Goal: Information Seeking & Learning: Check status

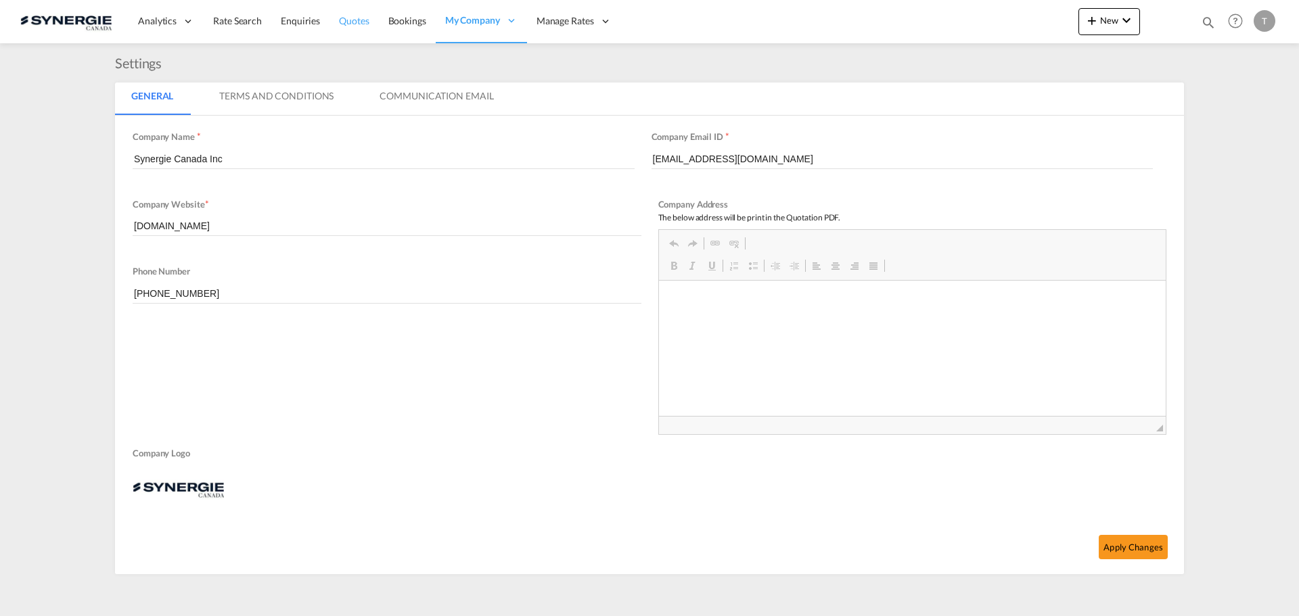
click at [346, 19] on span "Quotes" at bounding box center [354, 21] width 30 height 12
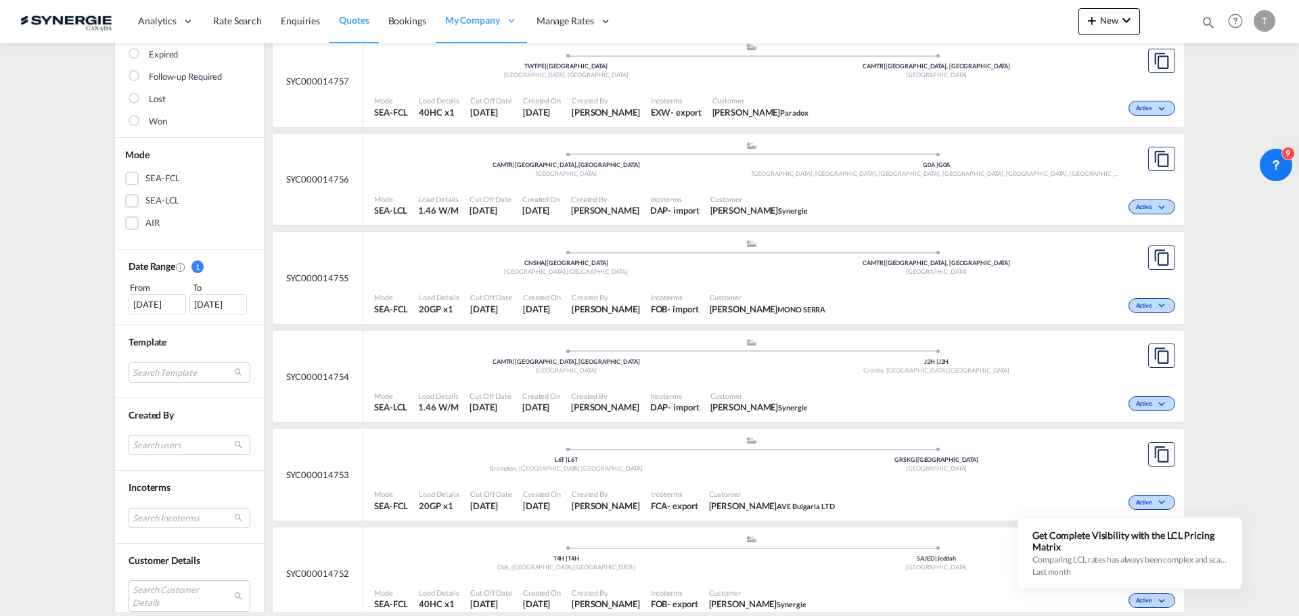
scroll to position [203, 0]
click at [152, 297] on div "16 Aug 2025" at bounding box center [158, 302] width 58 height 20
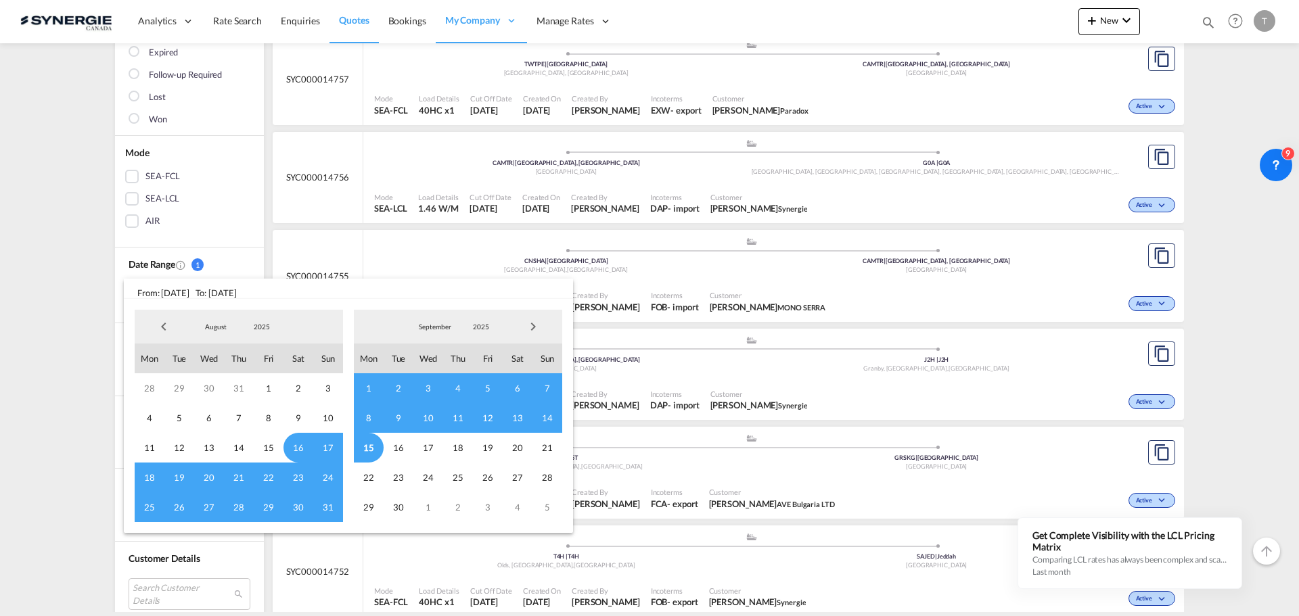
click at [365, 420] on span "8" at bounding box center [369, 418] width 30 height 30
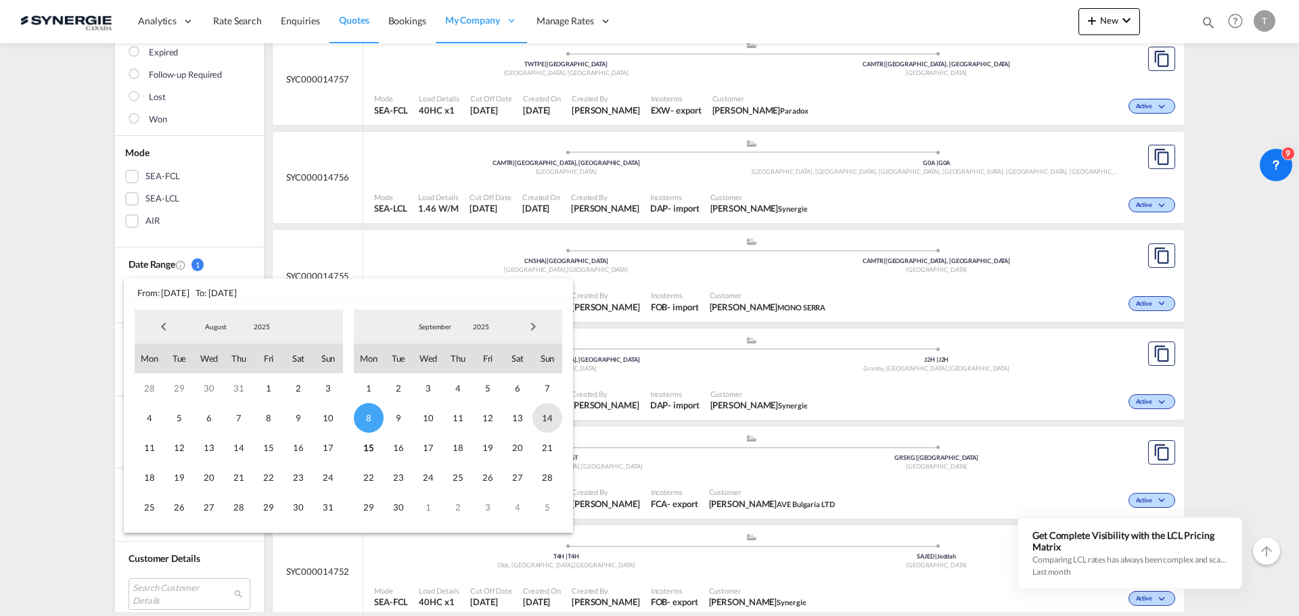
click at [549, 415] on span "14" at bounding box center [548, 418] width 30 height 30
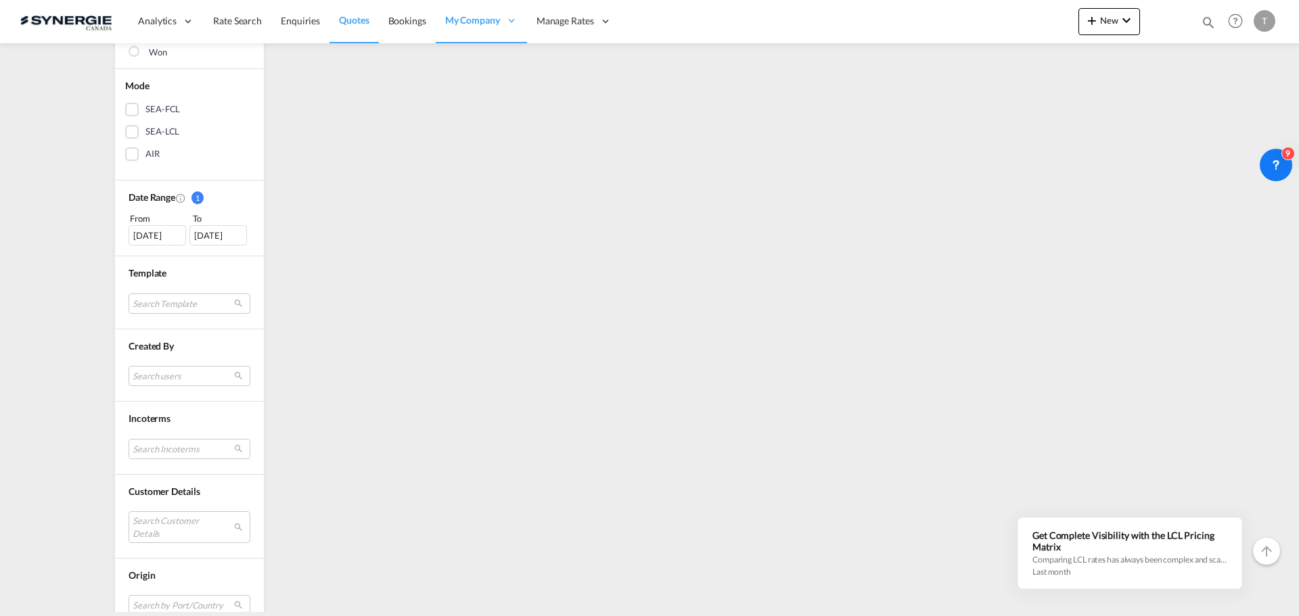
scroll to position [338, 0]
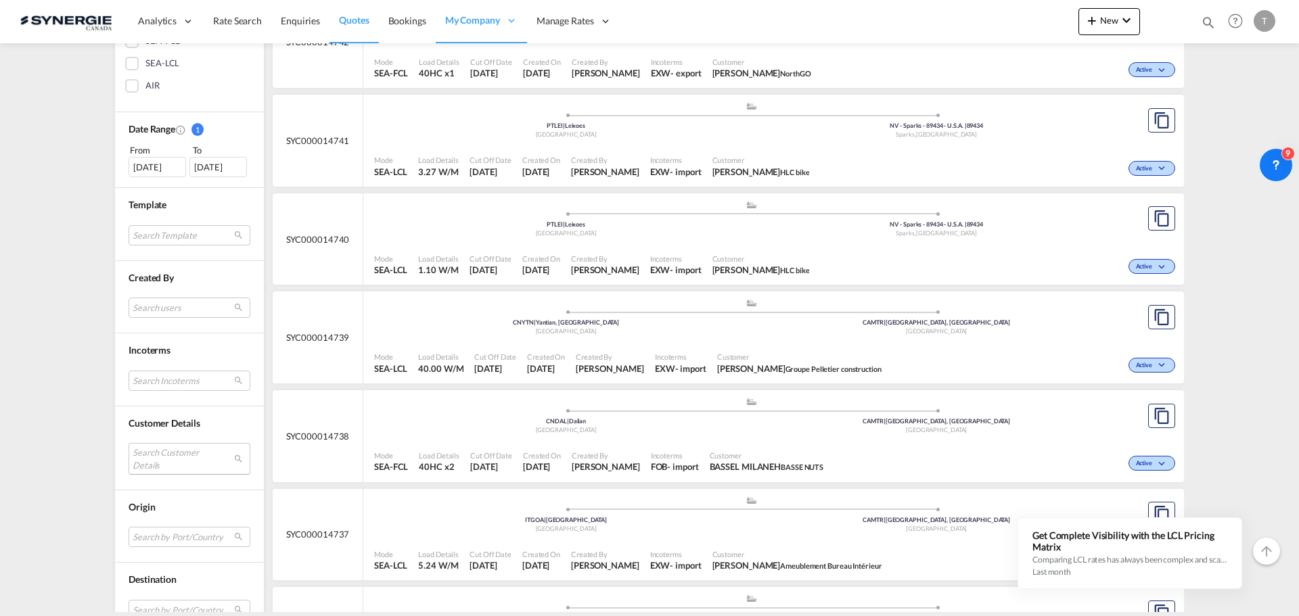
click at [170, 453] on md-select "Search Customer Details user name user emeline Buisson emeline.buisson@lyseo.co…" at bounding box center [190, 458] width 122 height 31
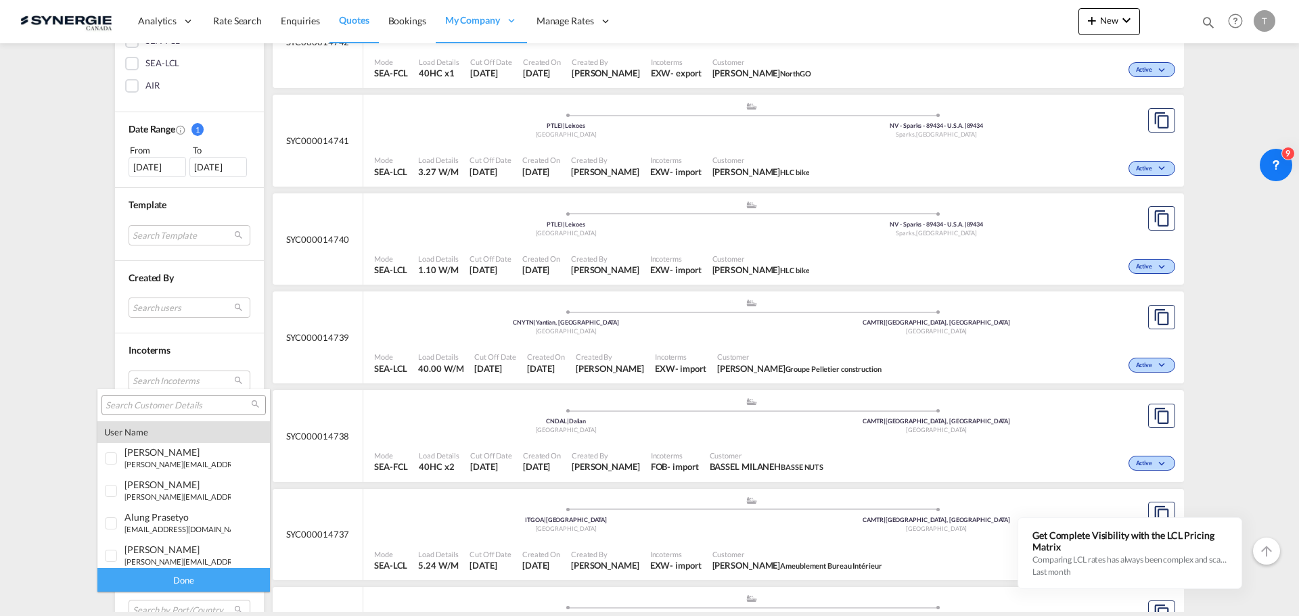
click at [135, 409] on input "search" at bounding box center [178, 406] width 145 height 12
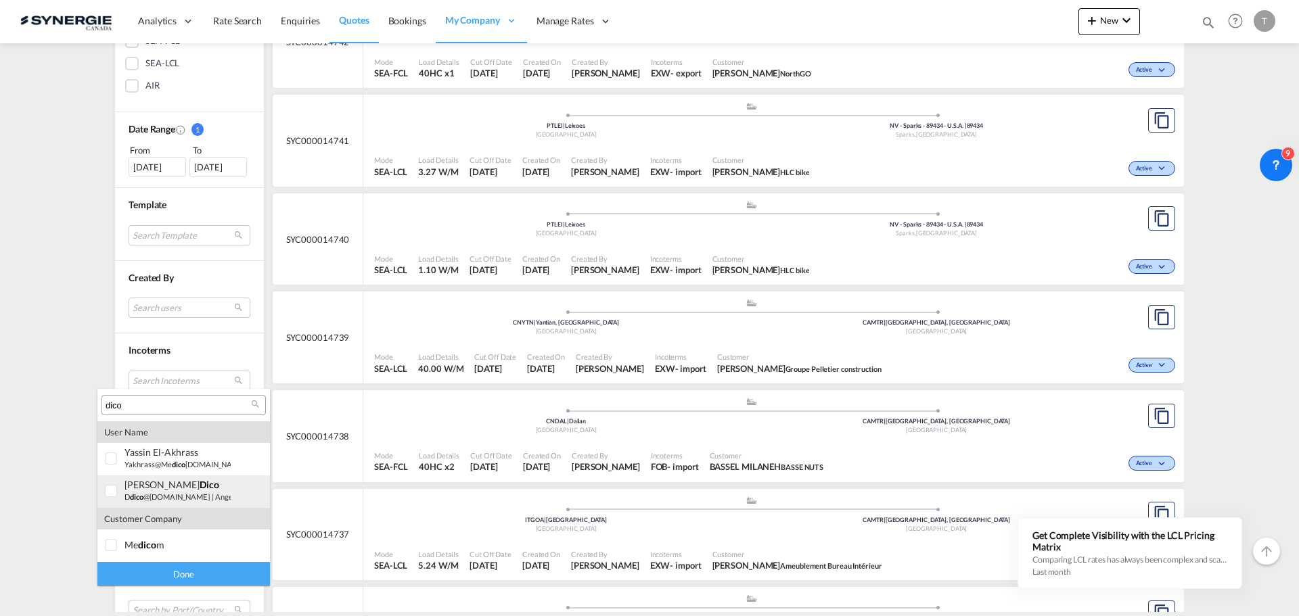
type input "dico"
click at [116, 494] on div at bounding box center [112, 492] width 14 height 14
click at [117, 491] on div at bounding box center [112, 492] width 14 height 14
click at [80, 383] on md-backdrop at bounding box center [649, 308] width 1299 height 616
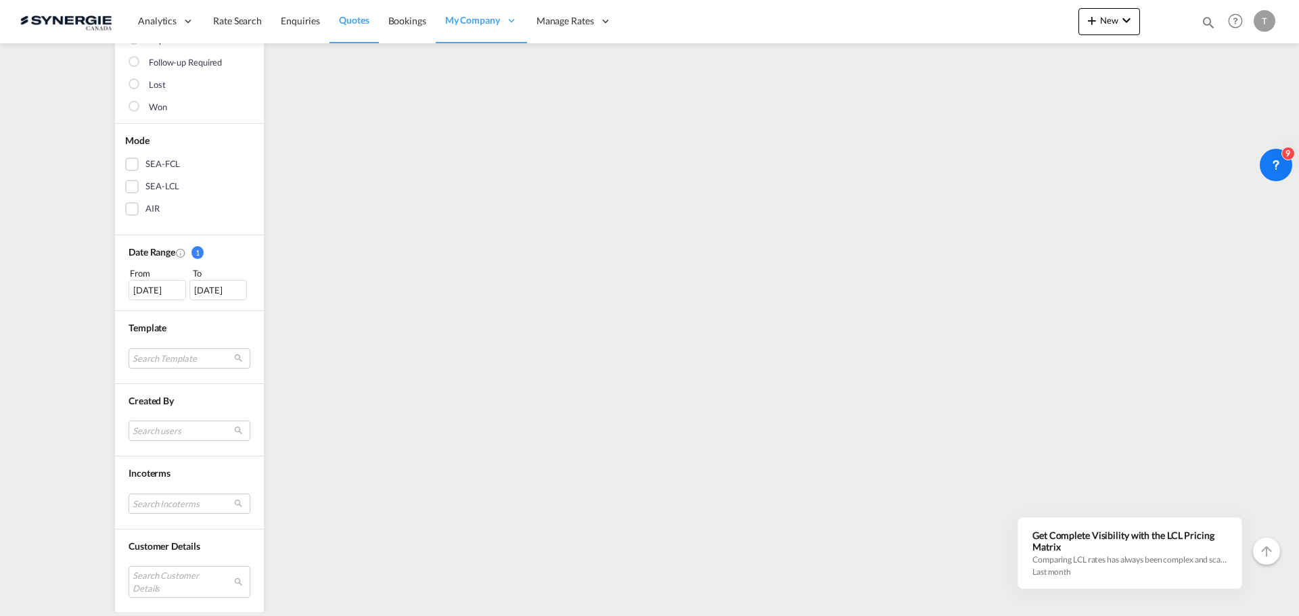
scroll to position [271, 0]
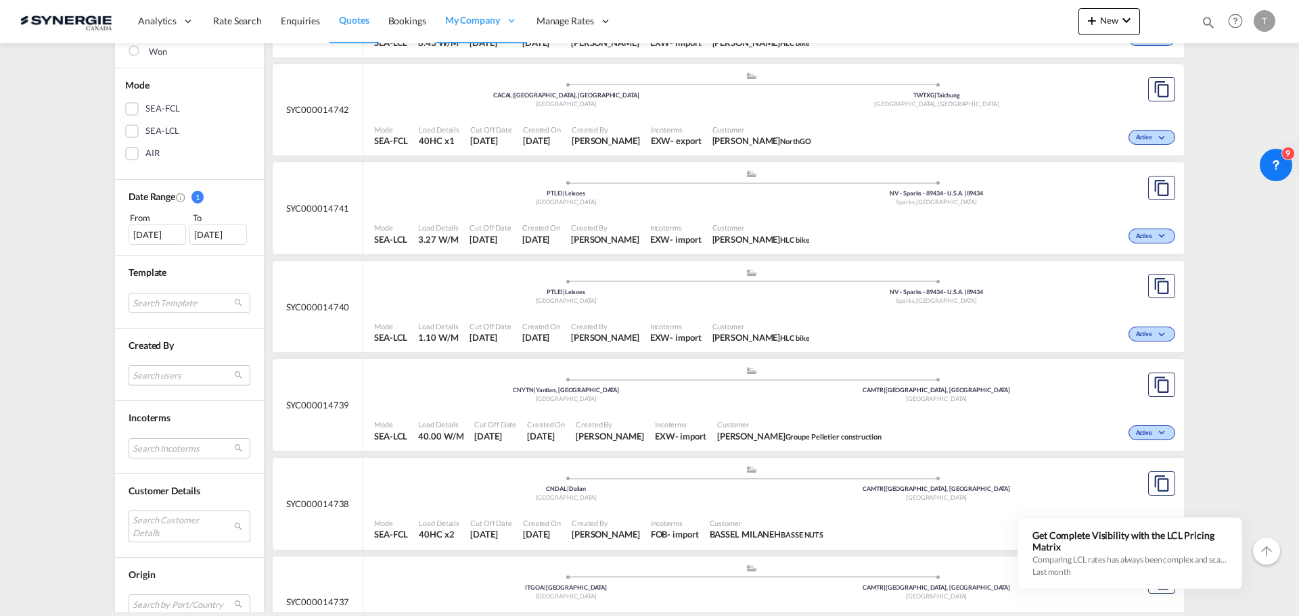
click at [178, 372] on md-select "Search users sugan T sugantha.rajan@freightfy.com raquel Jimenez raquel.jimenez…" at bounding box center [190, 375] width 122 height 20
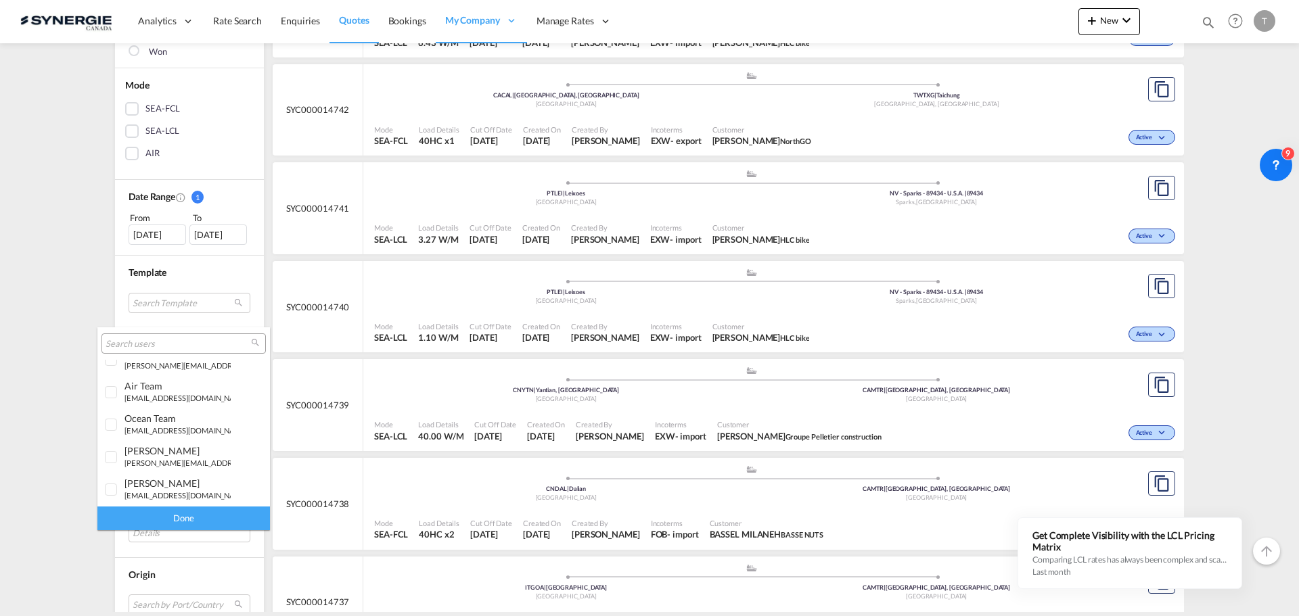
scroll to position [373, 0]
click at [150, 344] on input "search" at bounding box center [178, 344] width 145 height 12
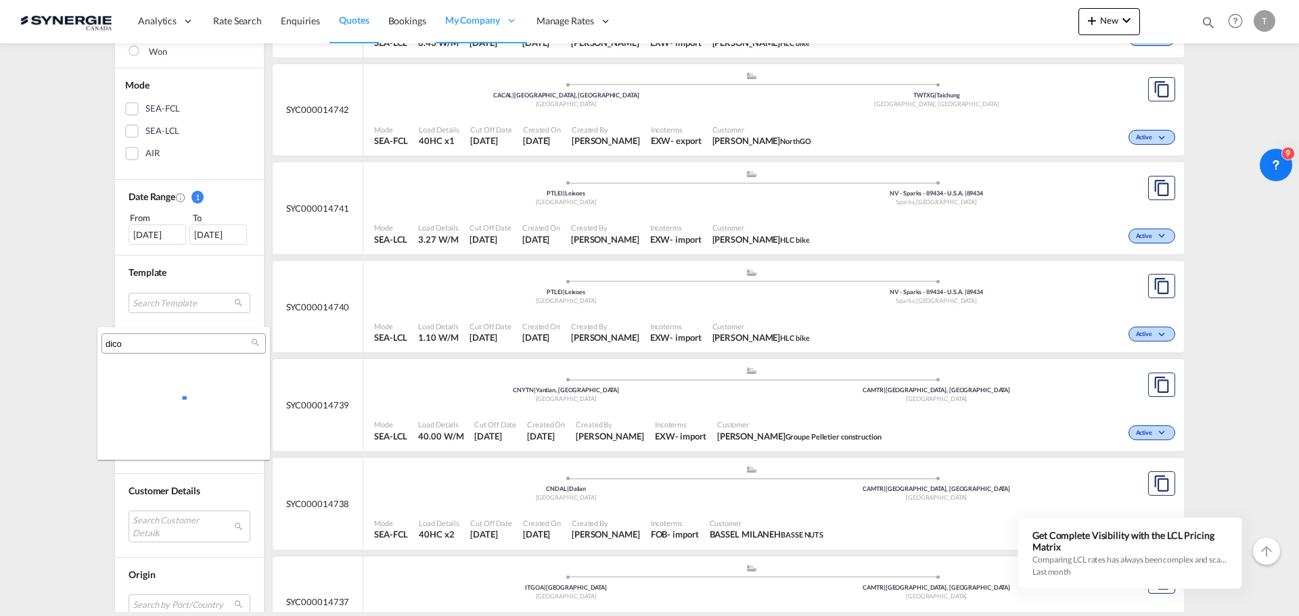
scroll to position [0, 0]
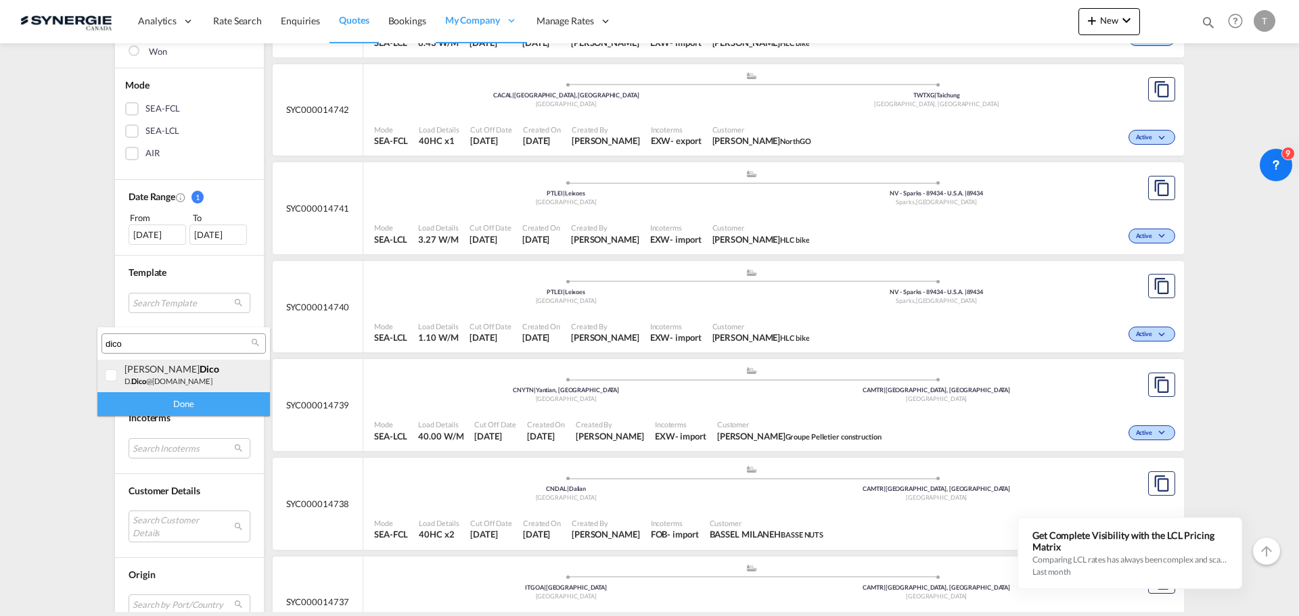
click at [111, 377] on div at bounding box center [112, 376] width 14 height 14
click at [155, 338] on input "dico" at bounding box center [178, 344] width 145 height 12
type input "r"
click at [127, 382] on small "a.groposila@synergiecanada.com" at bounding box center [187, 381] width 124 height 9
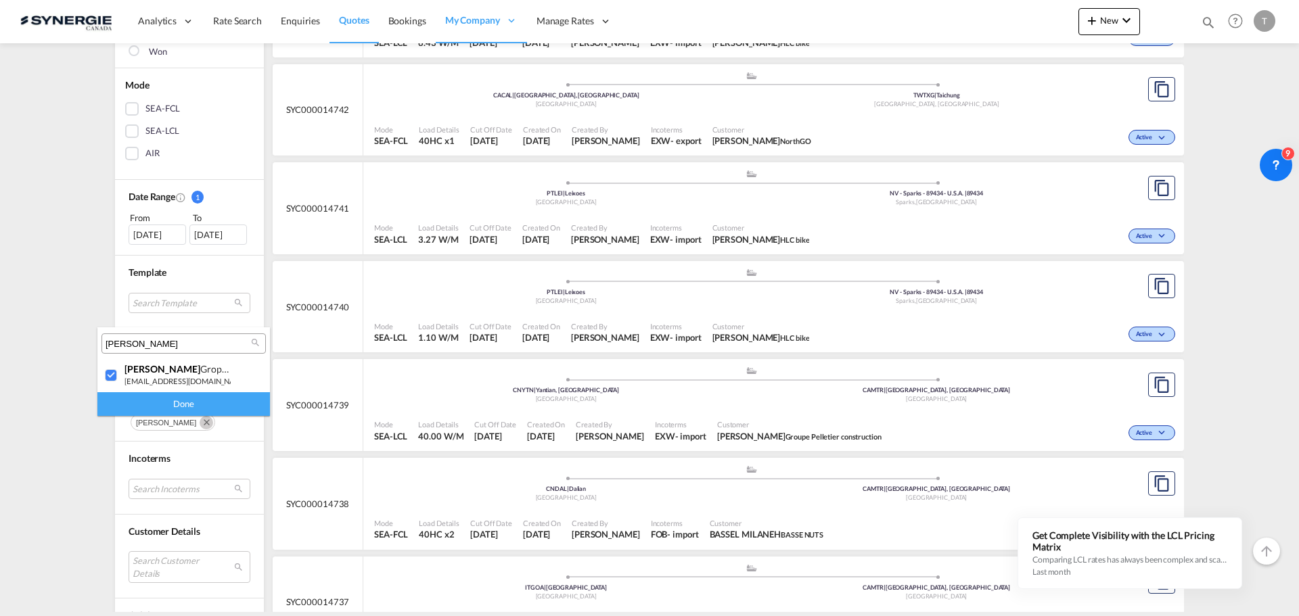
click at [163, 351] on div "adriana" at bounding box center [184, 344] width 164 height 20
click at [162, 348] on input "adriana" at bounding box center [178, 344] width 145 height 12
click at [162, 346] on input "adriana" at bounding box center [178, 344] width 145 height 12
click at [113, 378] on div at bounding box center [112, 376] width 14 height 14
click at [154, 344] on input "pablo" at bounding box center [178, 344] width 145 height 12
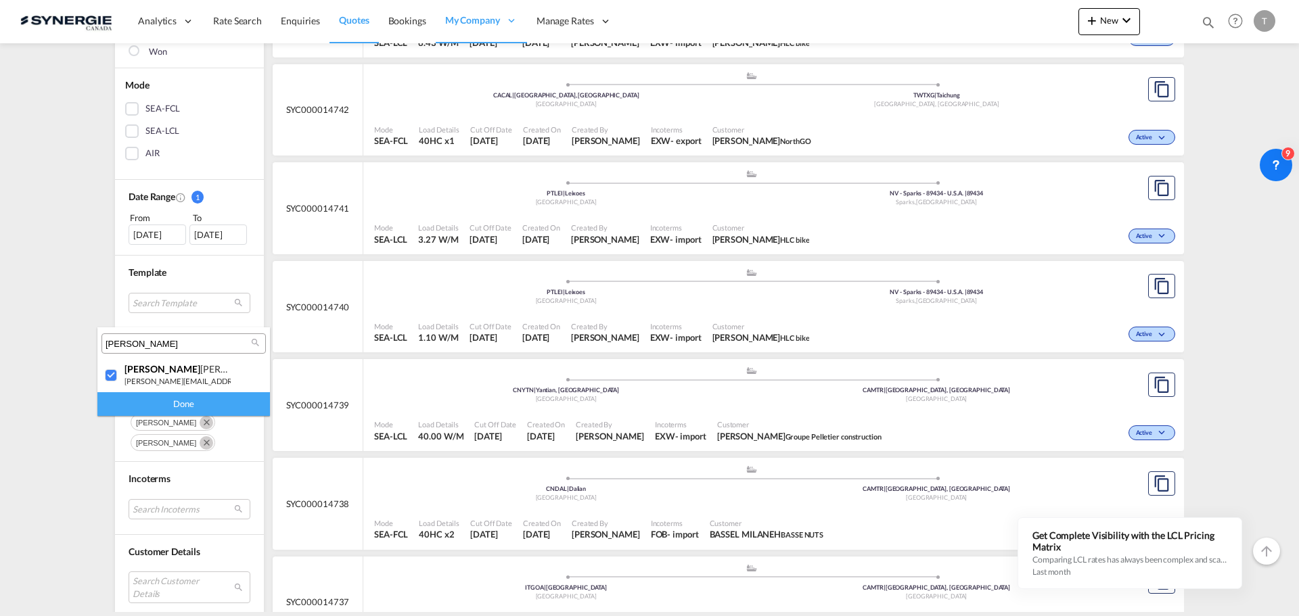
click at [154, 344] on input "pablo" at bounding box center [178, 344] width 145 height 12
type input "rosa"
click at [116, 378] on div at bounding box center [112, 376] width 14 height 14
click at [164, 405] on div "Done" at bounding box center [183, 404] width 173 height 24
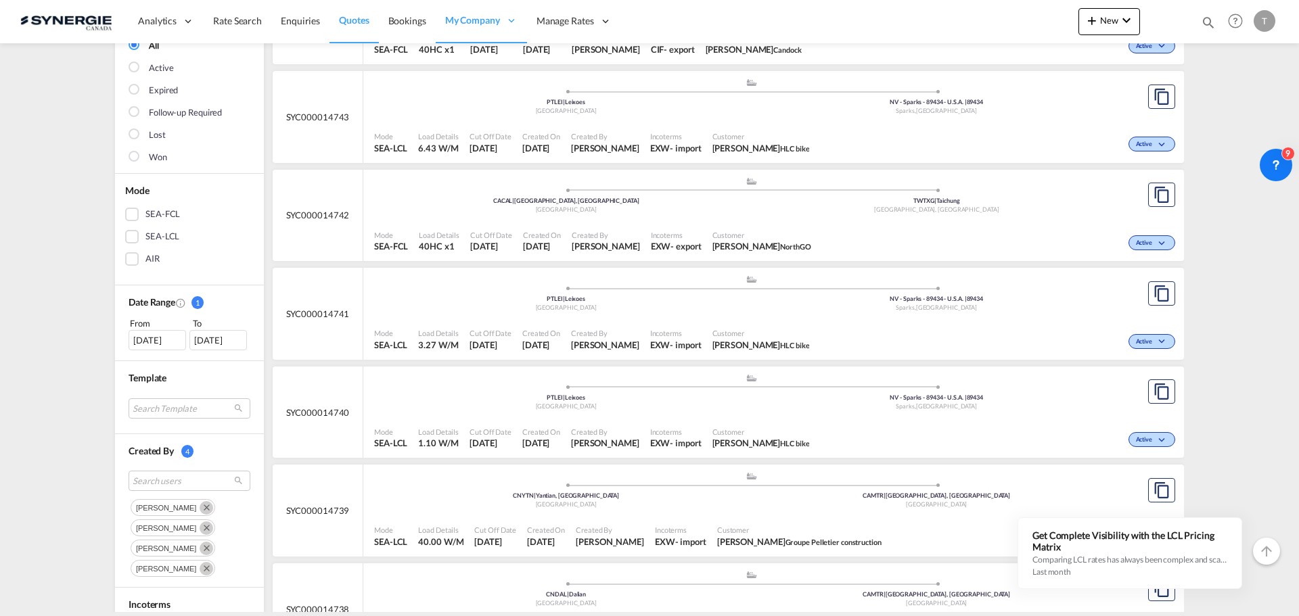
scroll to position [68, 0]
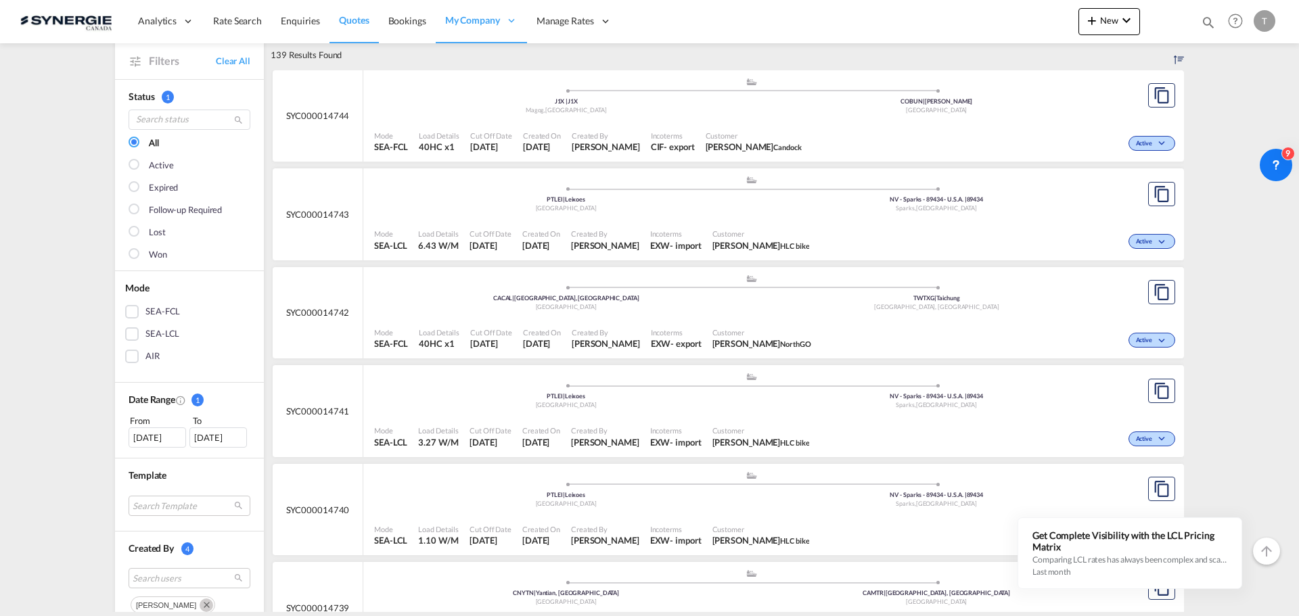
click at [134, 255] on div at bounding box center [136, 255] width 14 height 14
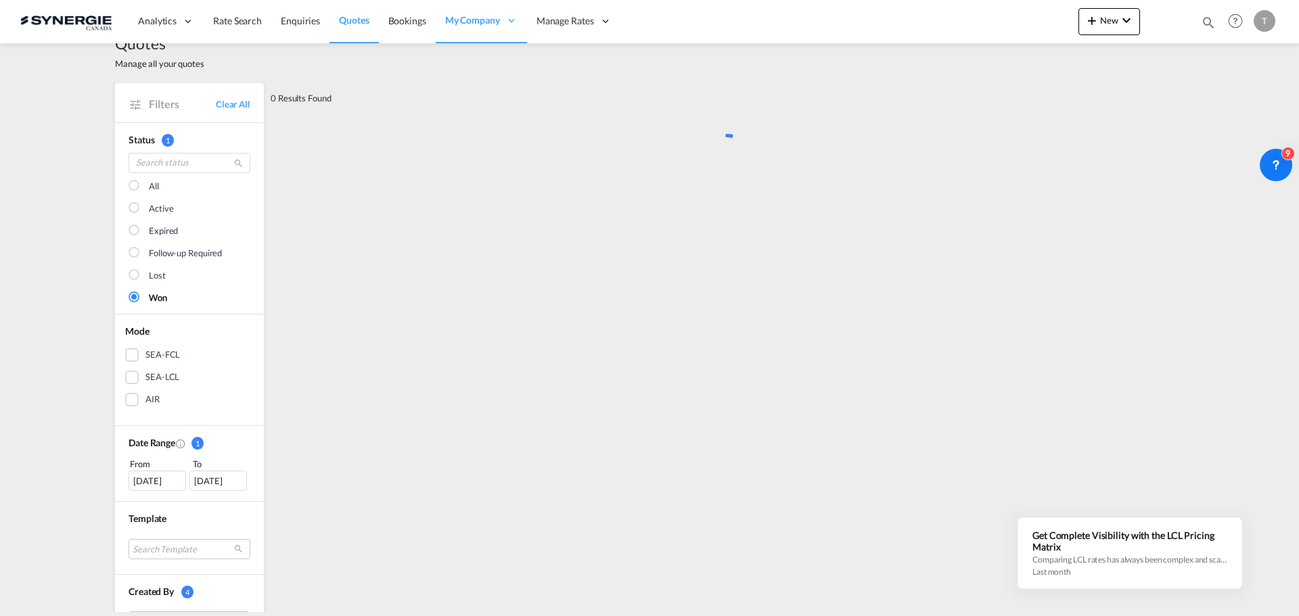
scroll to position [0, 0]
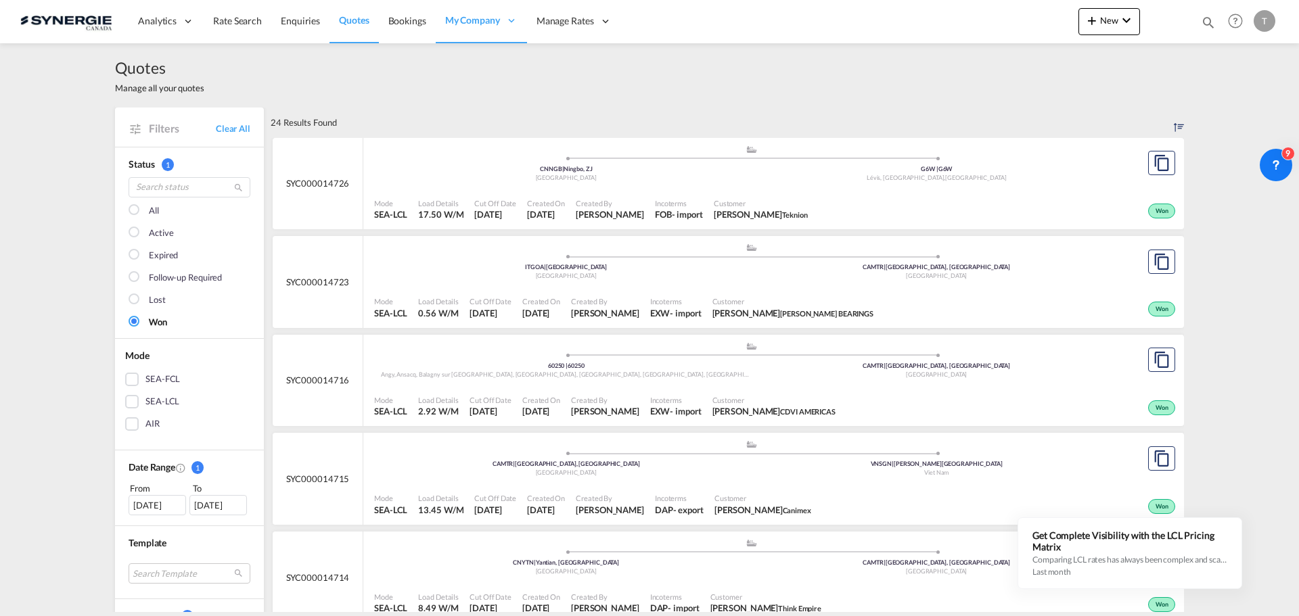
click at [133, 207] on div at bounding box center [136, 211] width 14 height 14
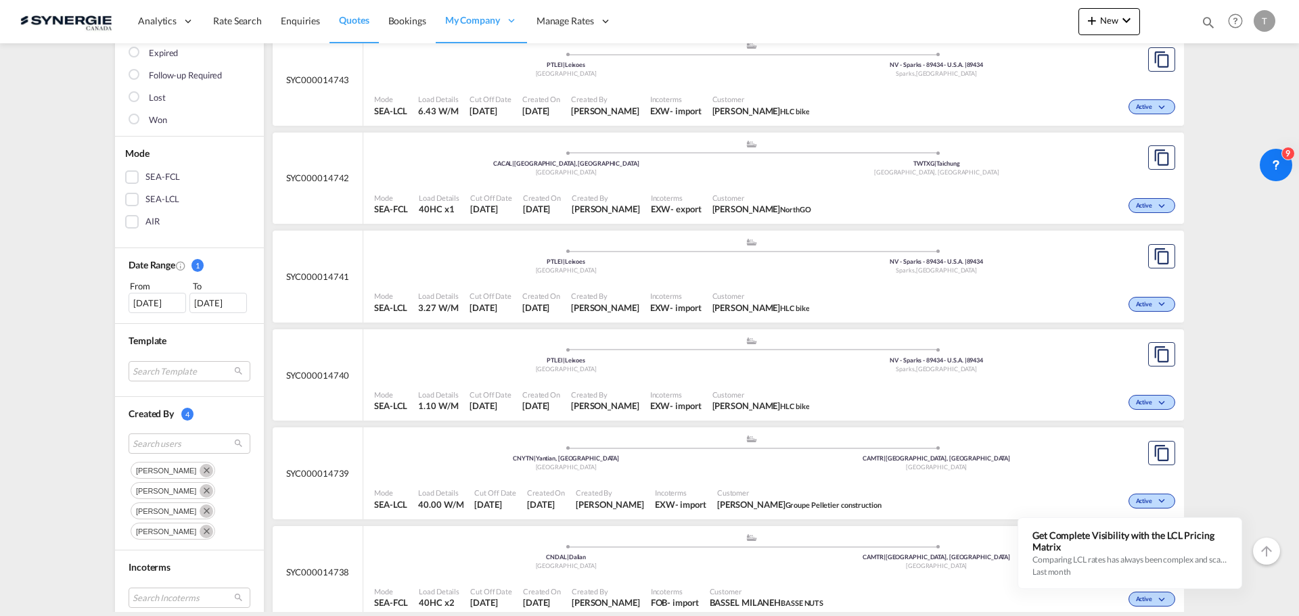
scroll to position [203, 0]
click at [147, 298] on div "08 Sep 2025" at bounding box center [158, 302] width 58 height 20
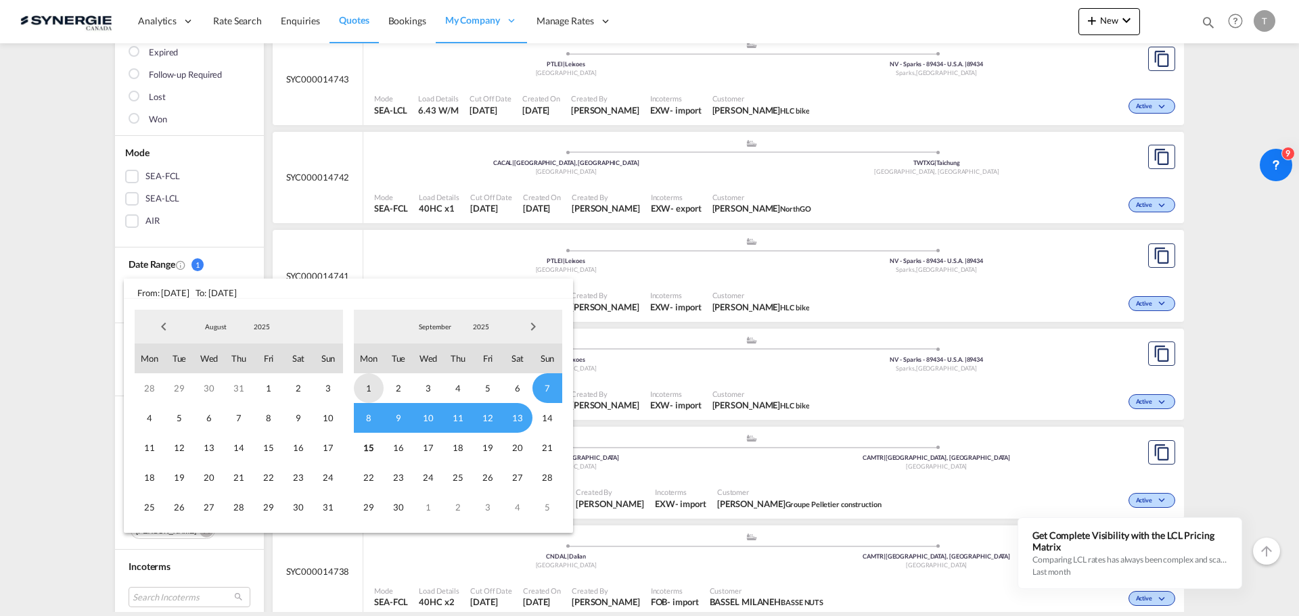
click at [363, 388] on span "1" at bounding box center [369, 389] width 30 height 30
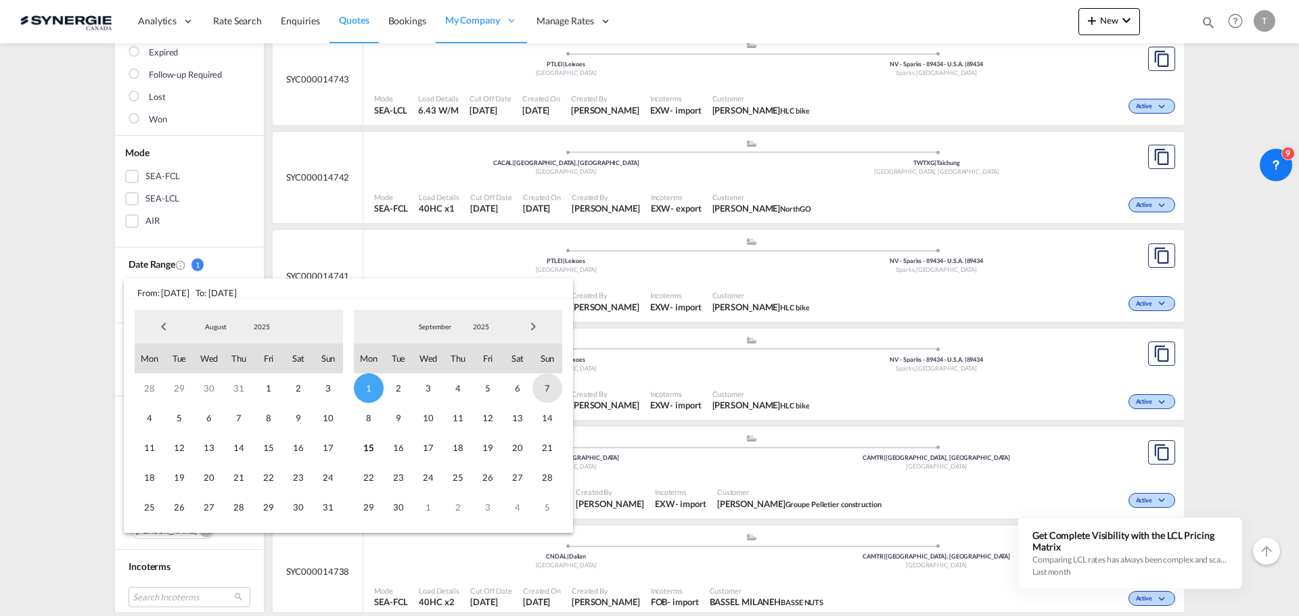
click at [553, 388] on span "7" at bounding box center [548, 389] width 30 height 30
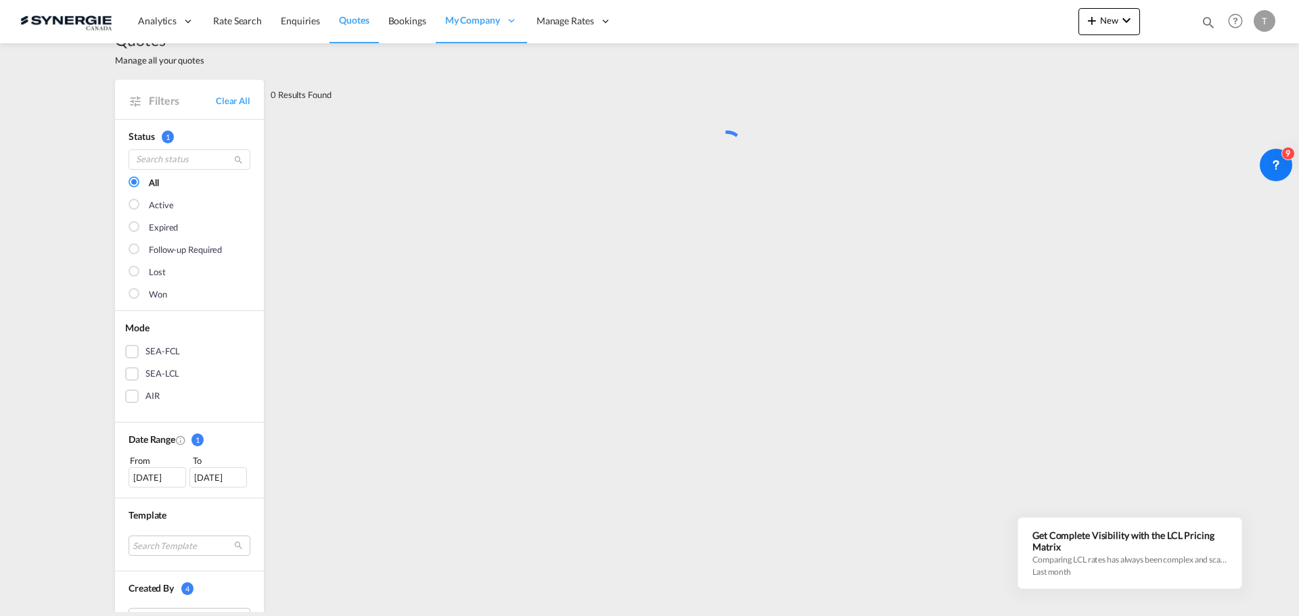
scroll to position [0, 0]
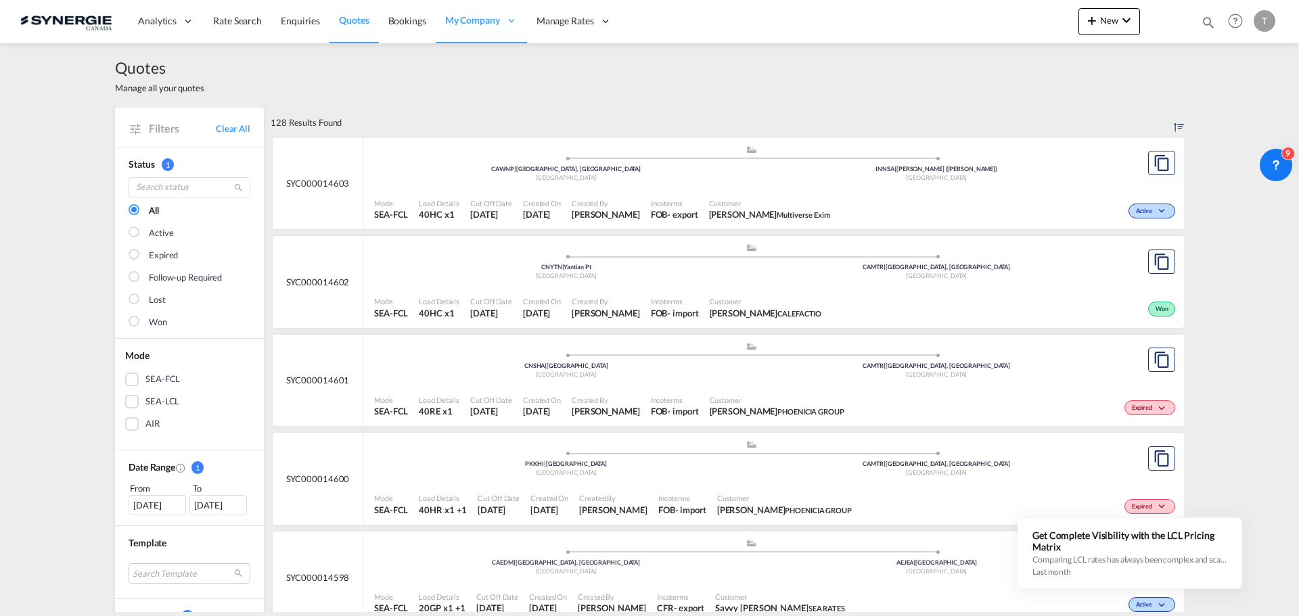
click at [160, 323] on div "Won" at bounding box center [158, 323] width 18 height 14
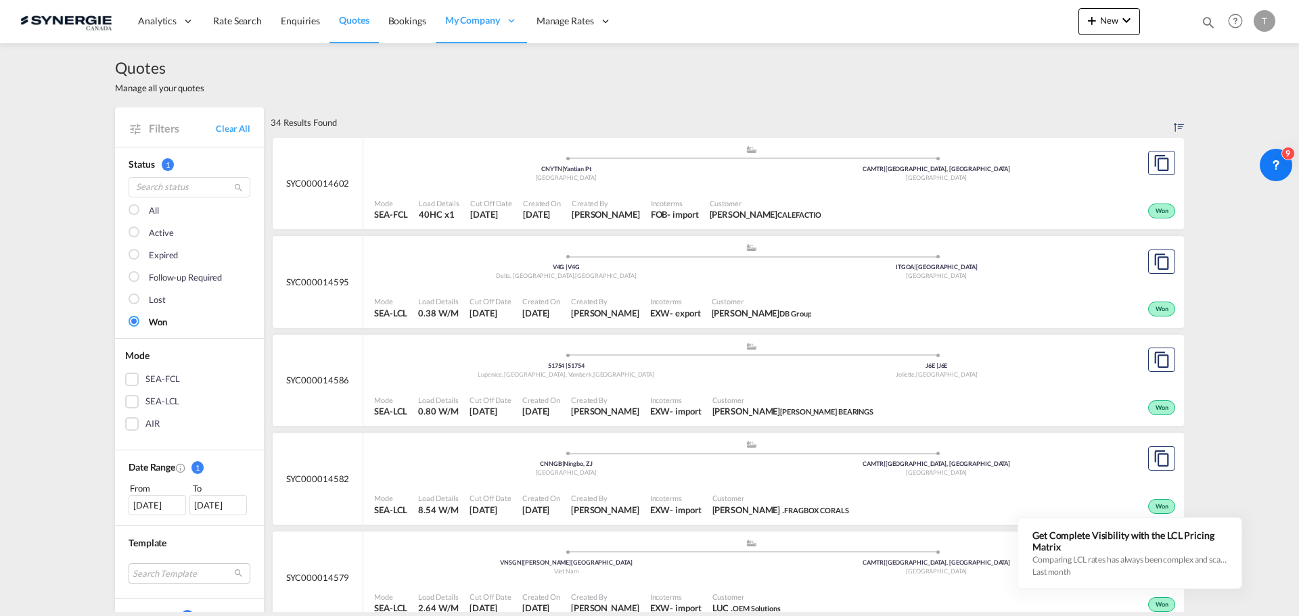
click at [139, 212] on md-checkbox "All" at bounding box center [190, 211] width 122 height 14
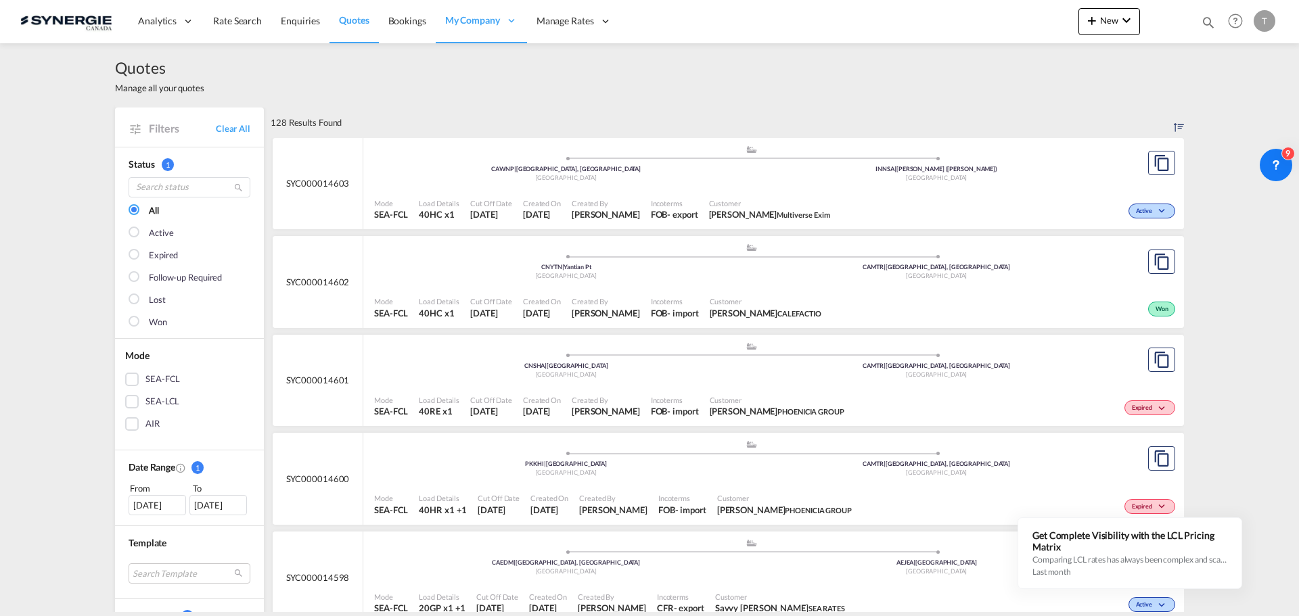
scroll to position [271, 0]
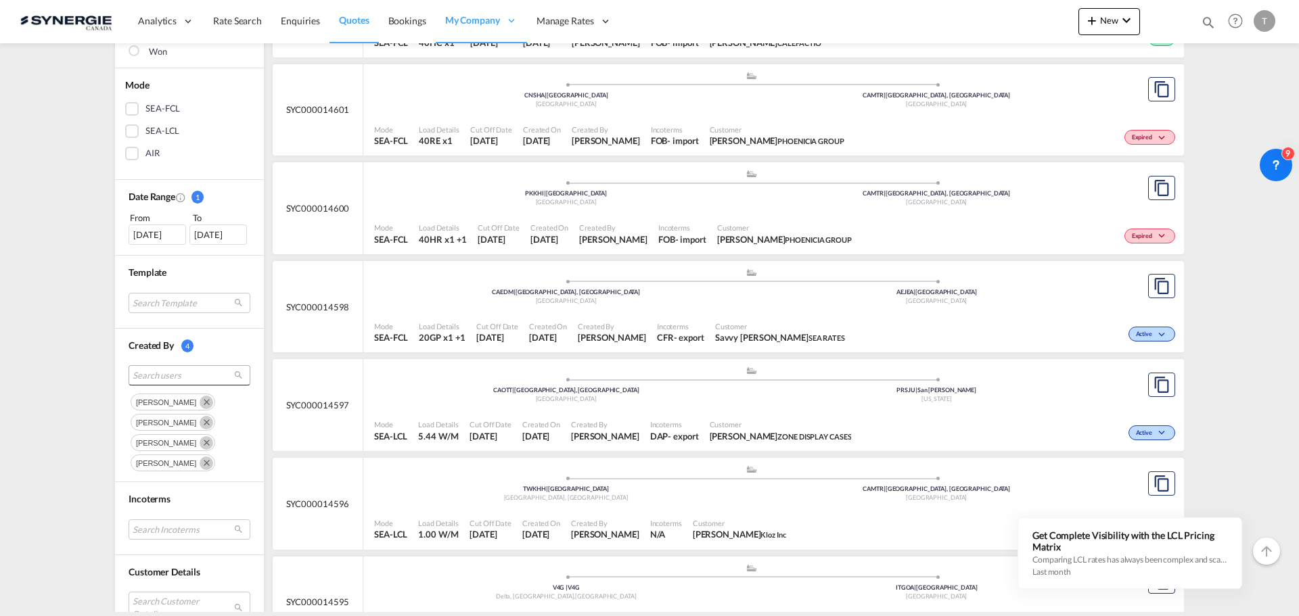
click at [165, 372] on span "Search users" at bounding box center [179, 375] width 92 height 12
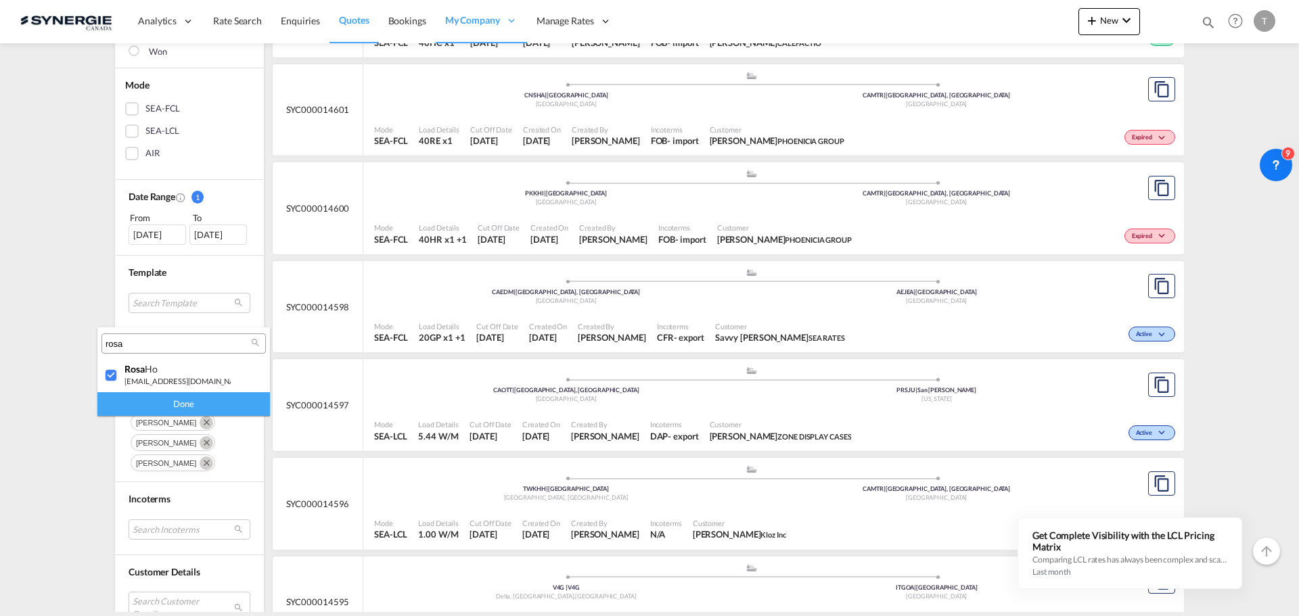
click at [81, 309] on md-backdrop at bounding box center [649, 308] width 1299 height 616
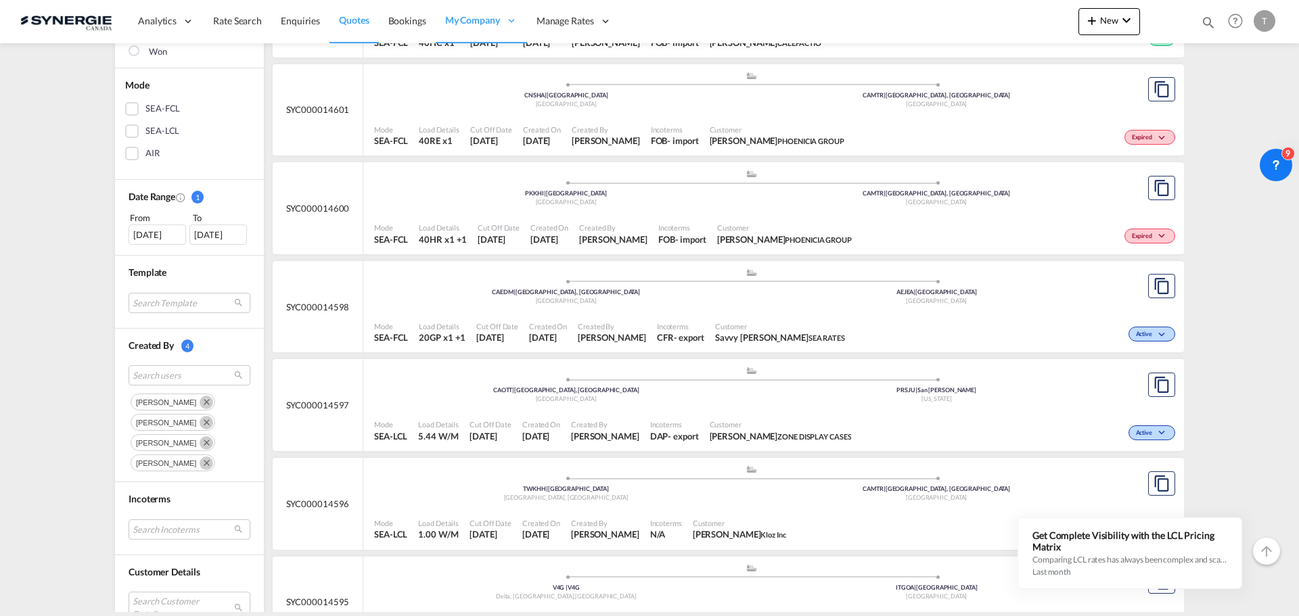
click at [145, 233] on div "01 Sep 2025" at bounding box center [158, 235] width 58 height 20
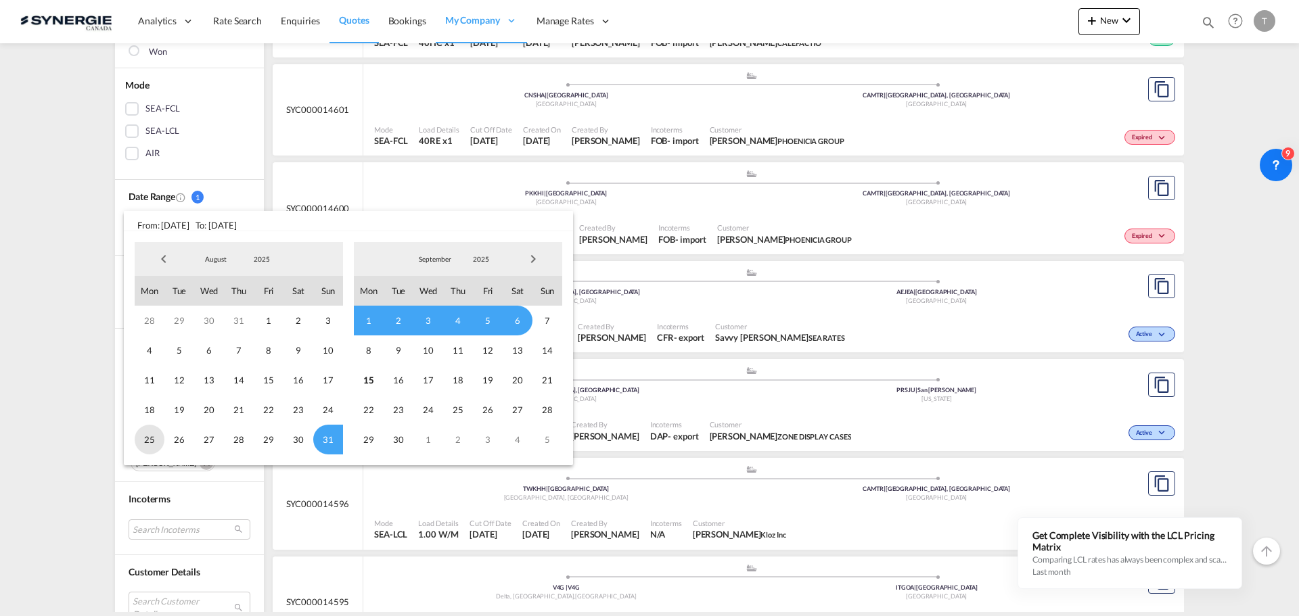
click at [147, 440] on span "25" at bounding box center [150, 440] width 30 height 30
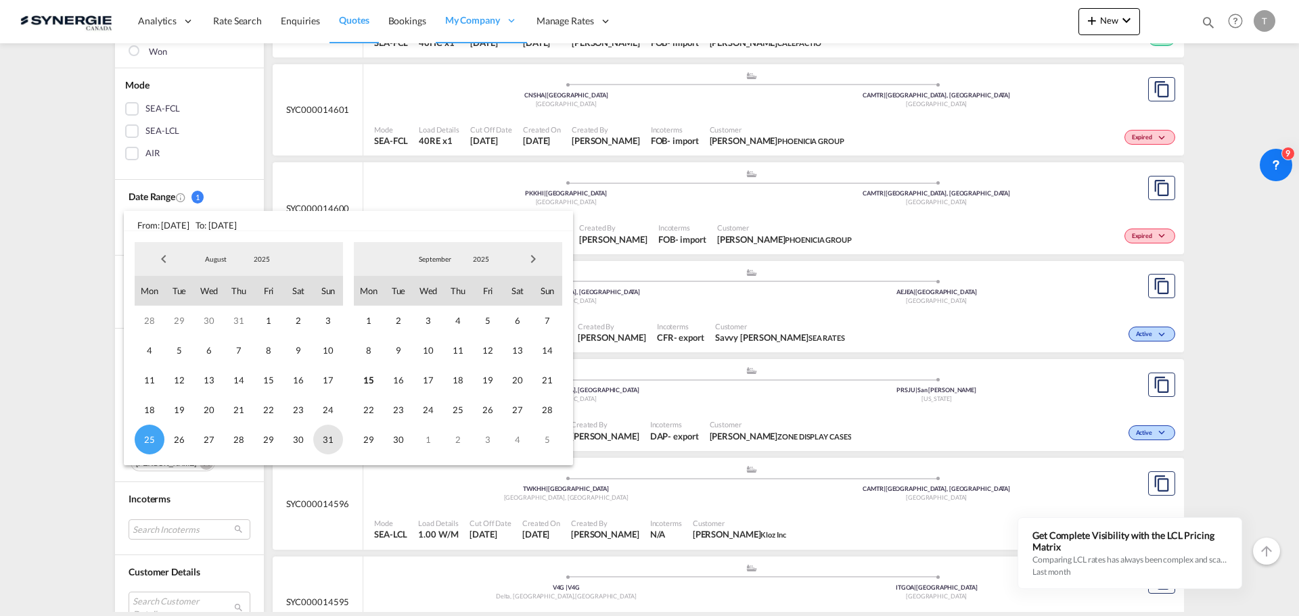
click at [327, 443] on span "31" at bounding box center [328, 440] width 30 height 30
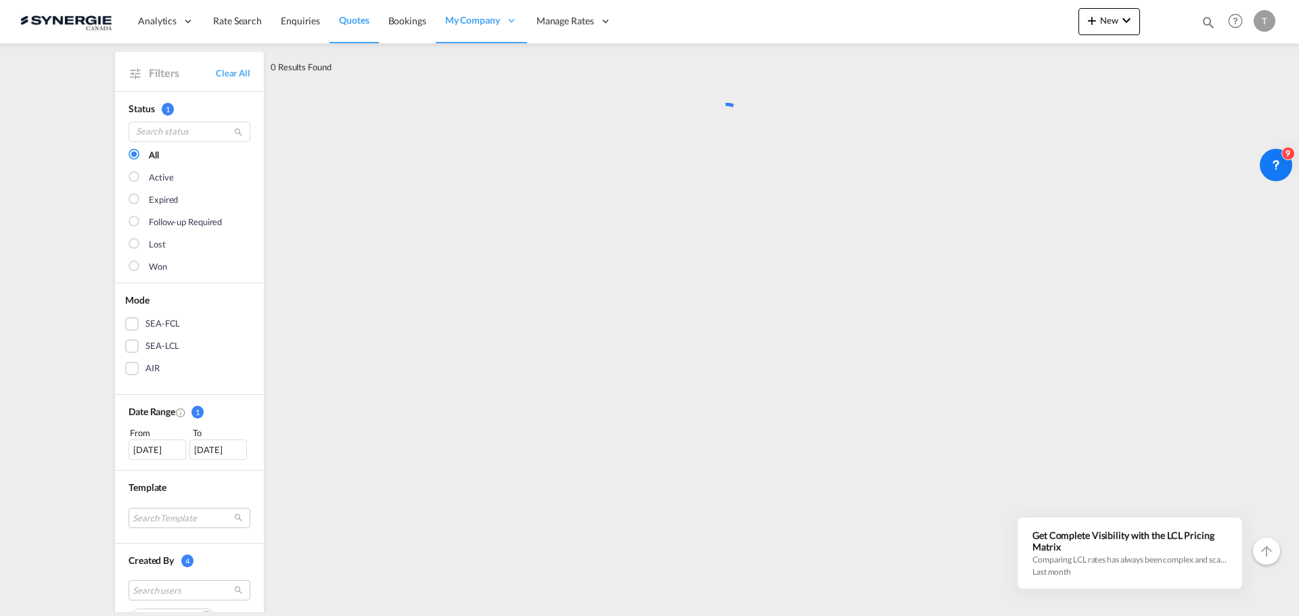
scroll to position [0, 0]
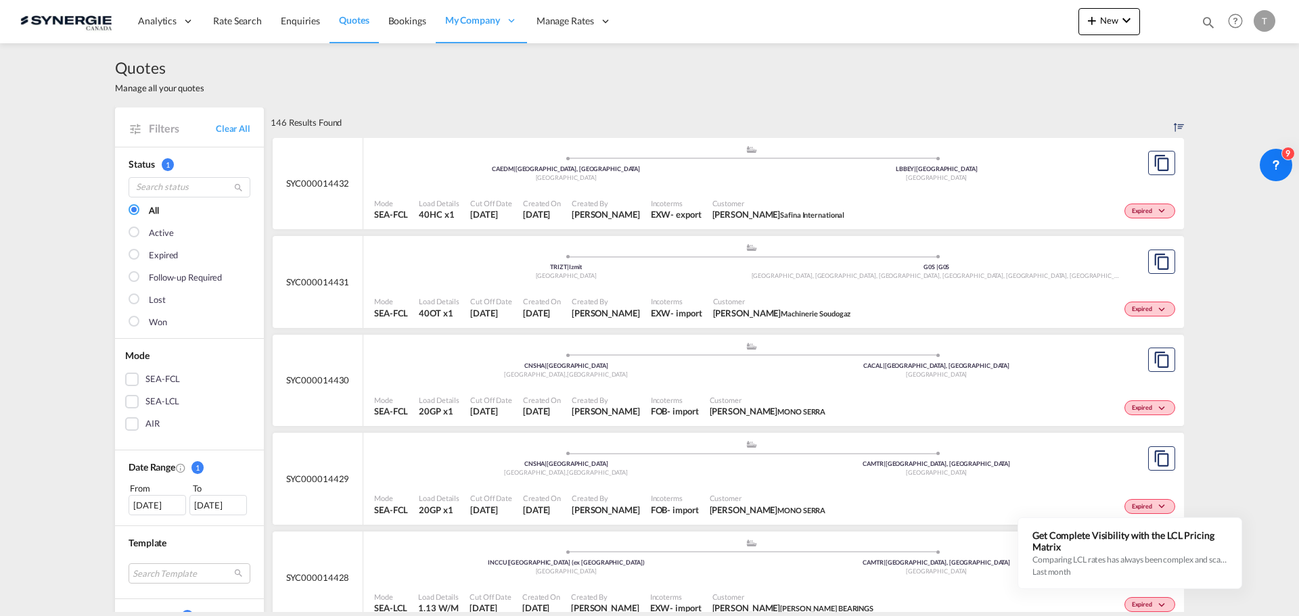
click at [149, 323] on div "Won" at bounding box center [158, 323] width 18 height 14
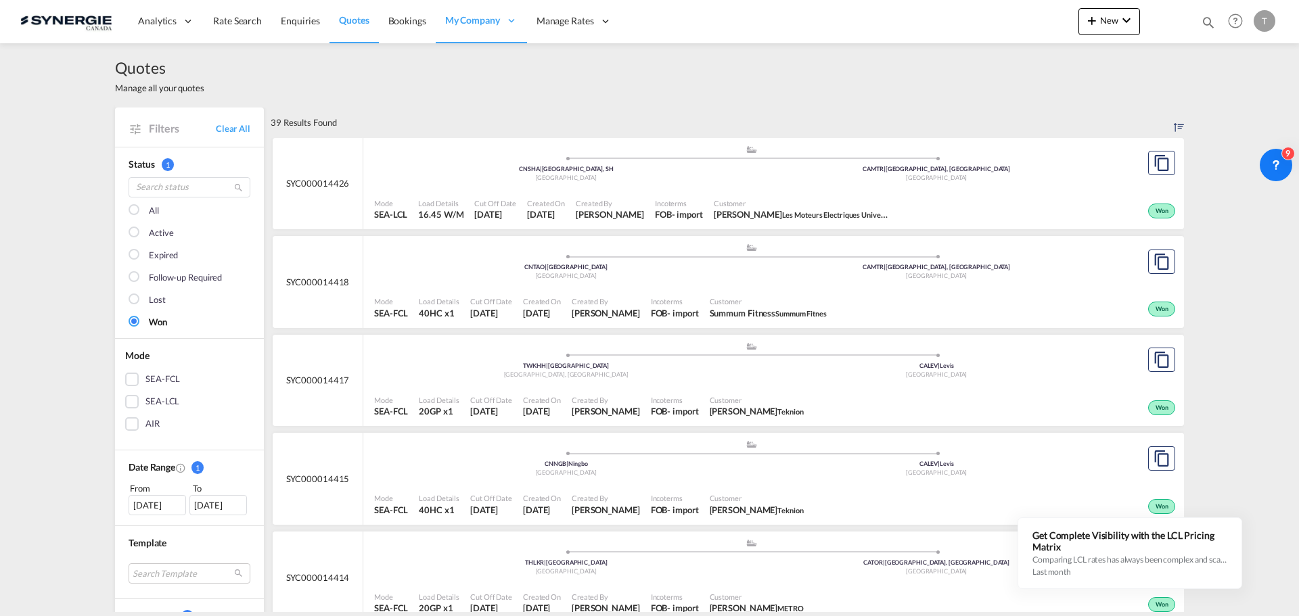
click at [149, 212] on div "All" at bounding box center [154, 211] width 10 height 14
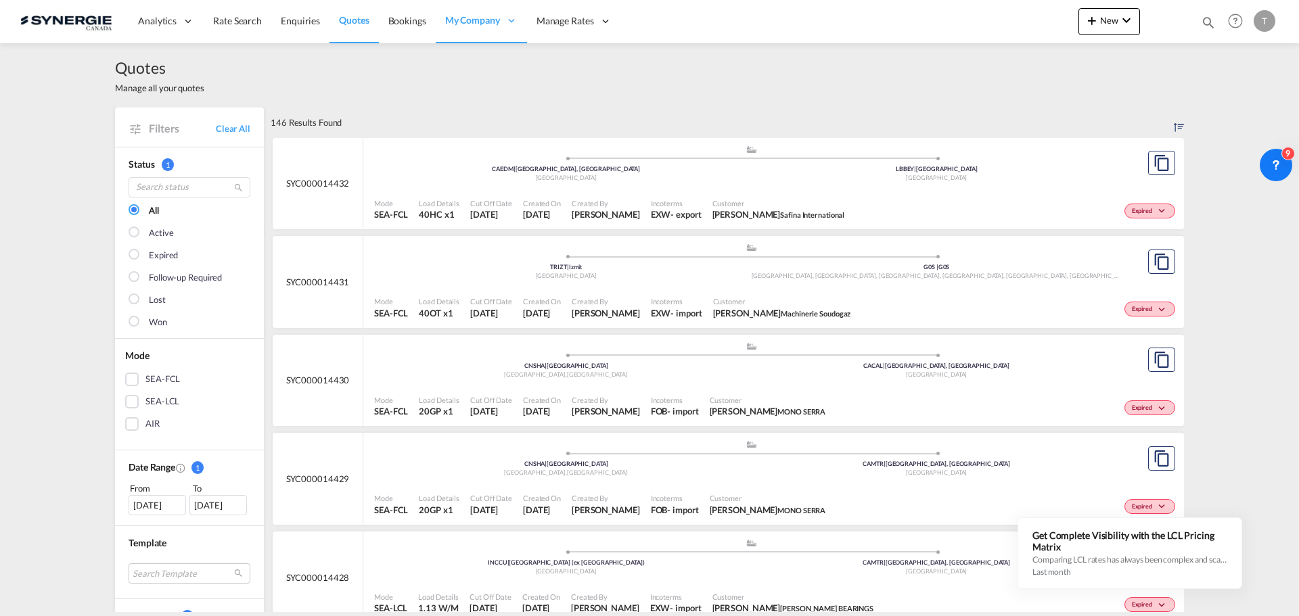
click at [153, 500] on div "25 Aug 2025" at bounding box center [158, 505] width 58 height 20
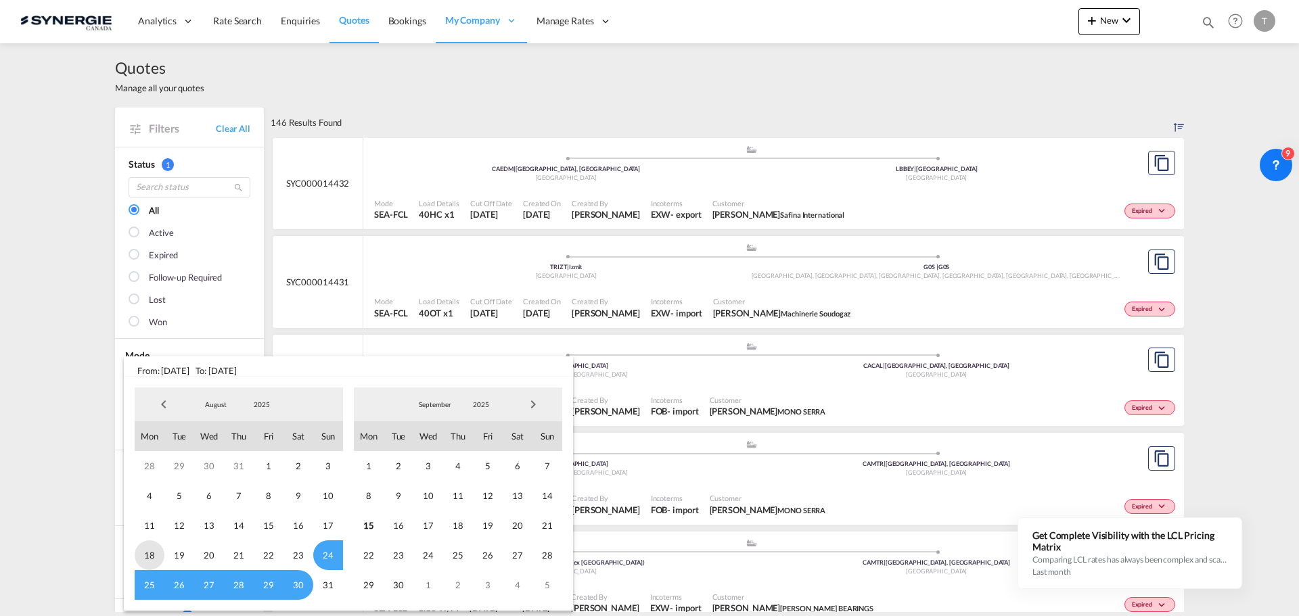
click at [148, 555] on span "18" at bounding box center [150, 556] width 30 height 30
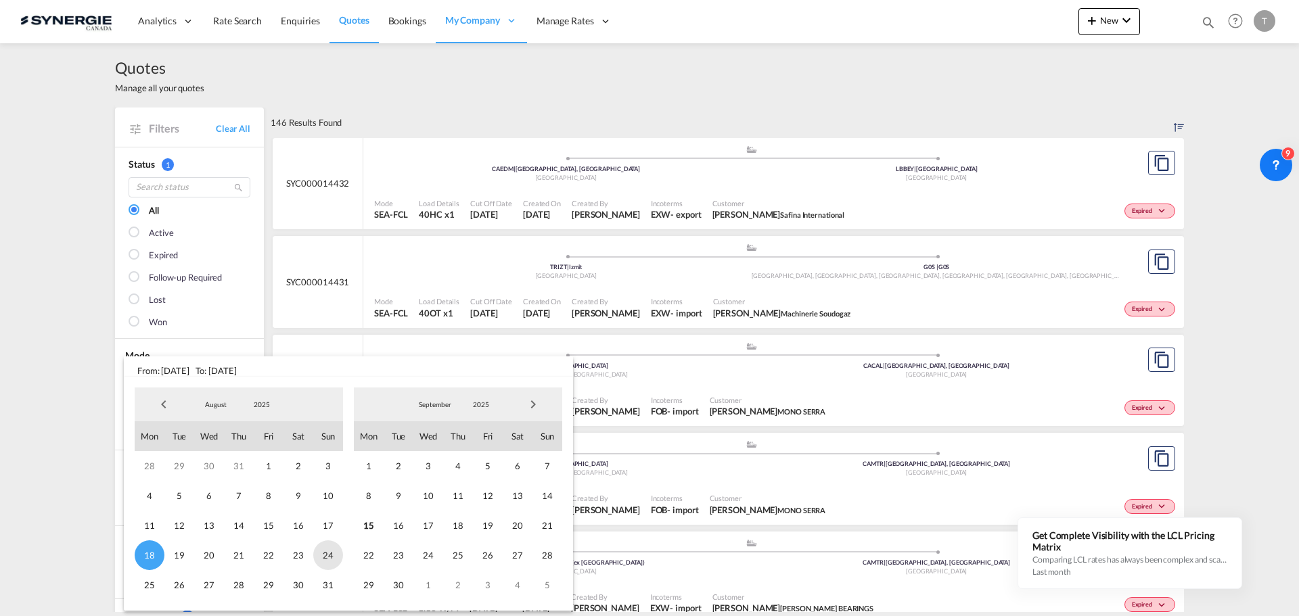
click at [323, 555] on span "24" at bounding box center [328, 556] width 30 height 30
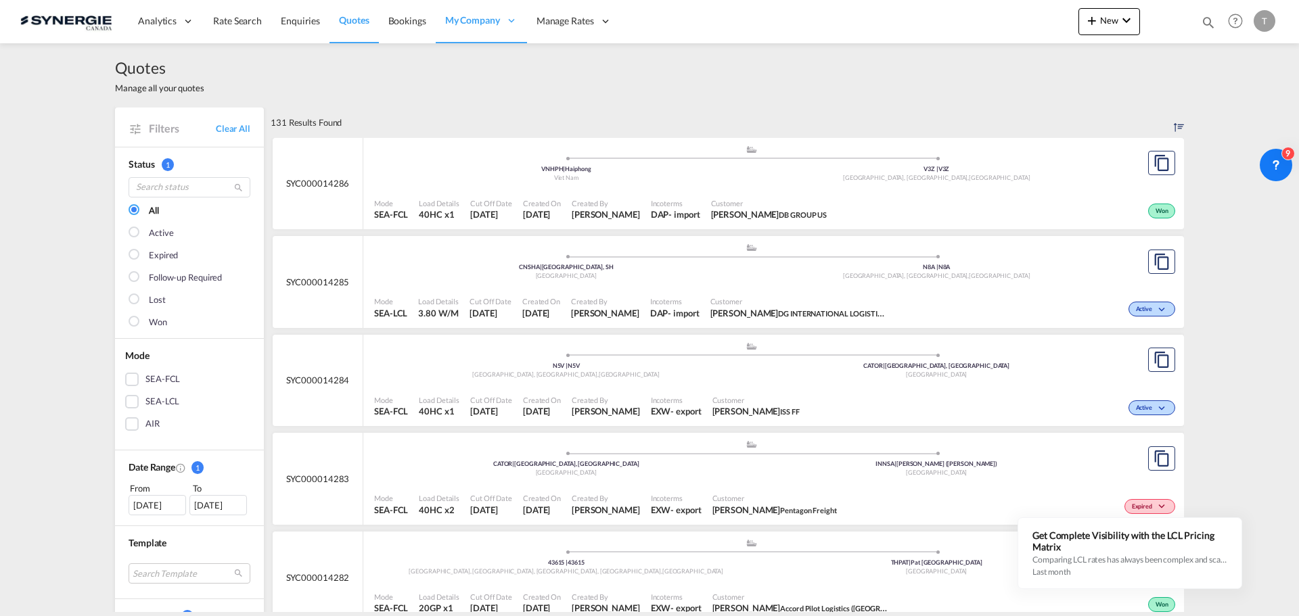
scroll to position [68, 0]
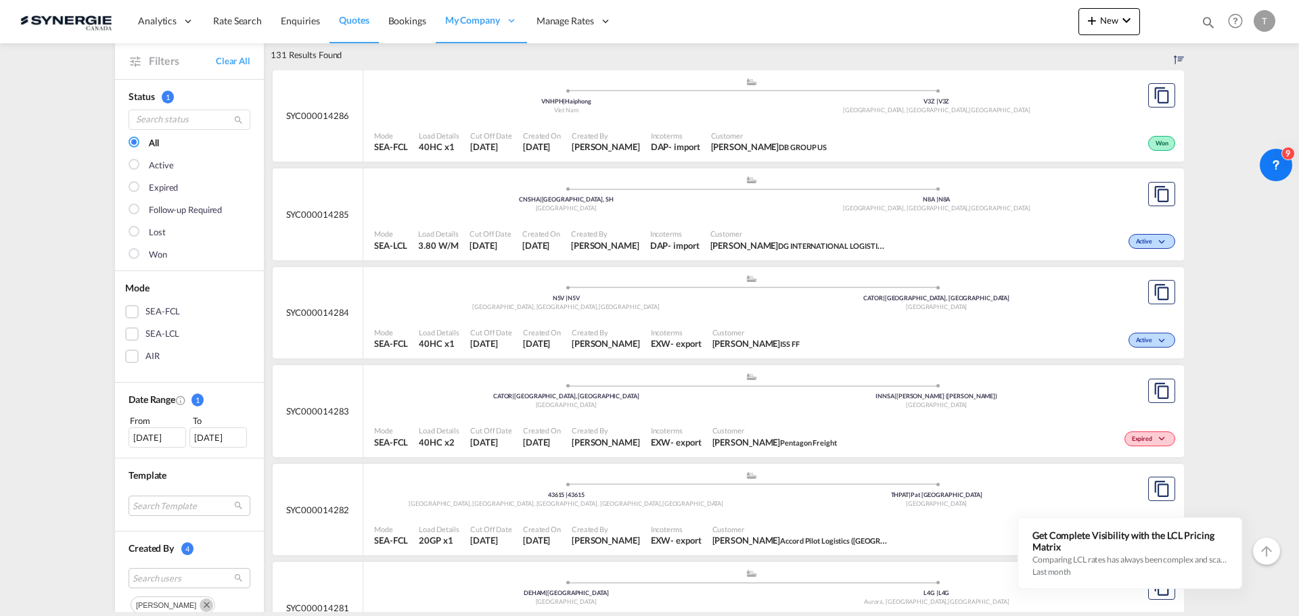
click at [135, 261] on div at bounding box center [136, 255] width 14 height 14
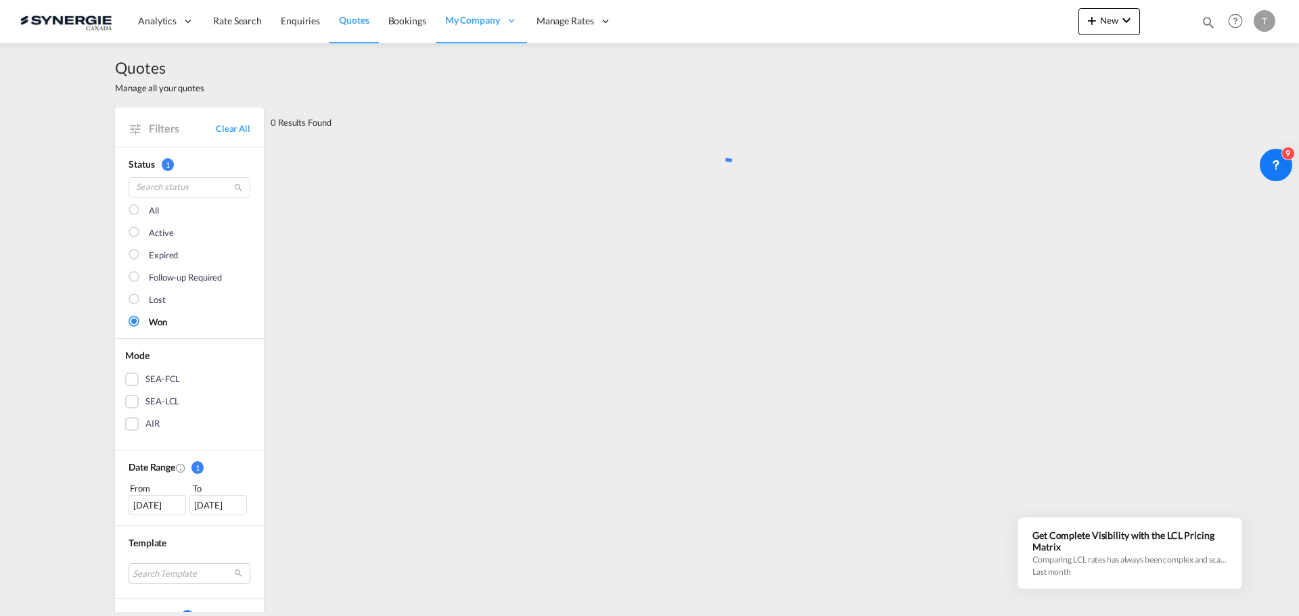
scroll to position [0, 0]
